Goal: Information Seeking & Learning: Learn about a topic

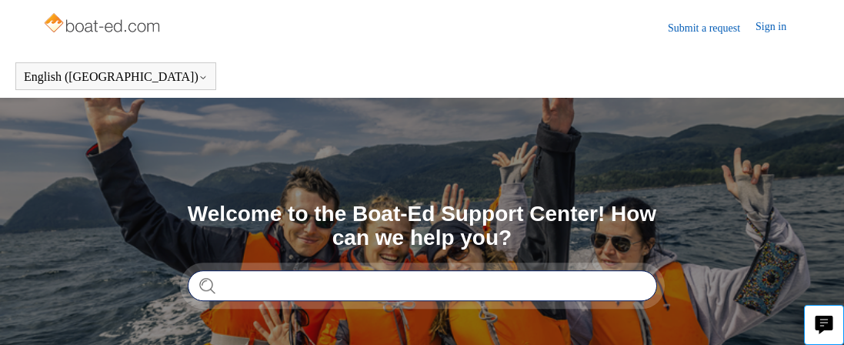
click at [245, 284] on input "Search" at bounding box center [422, 285] width 469 height 31
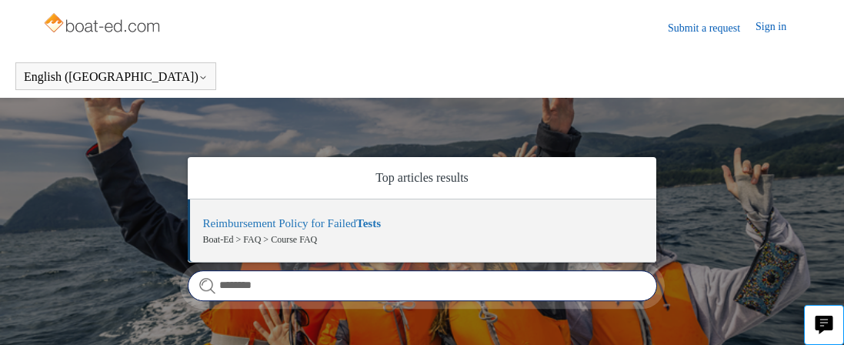
click at [237, 282] on input "********" at bounding box center [422, 285] width 469 height 31
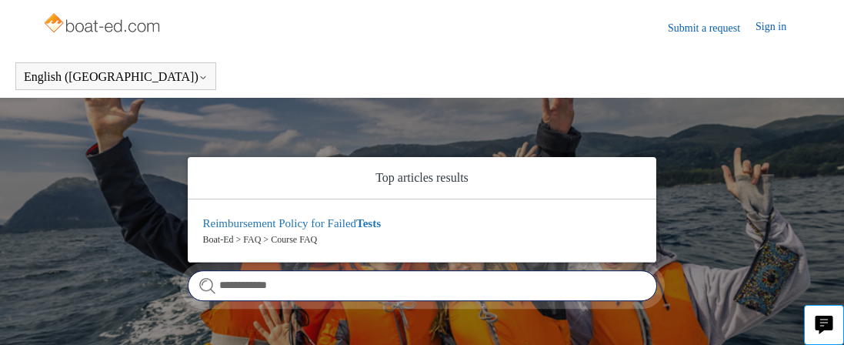
click at [273, 281] on input "**********" at bounding box center [422, 285] width 469 height 31
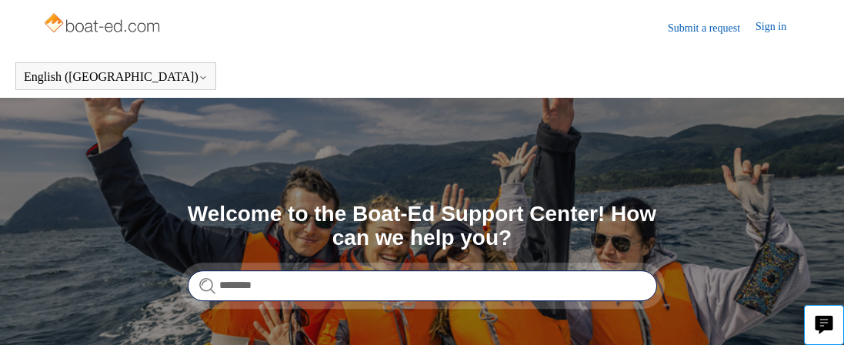
type input "*******"
